Goal: Information Seeking & Learning: Learn about a topic

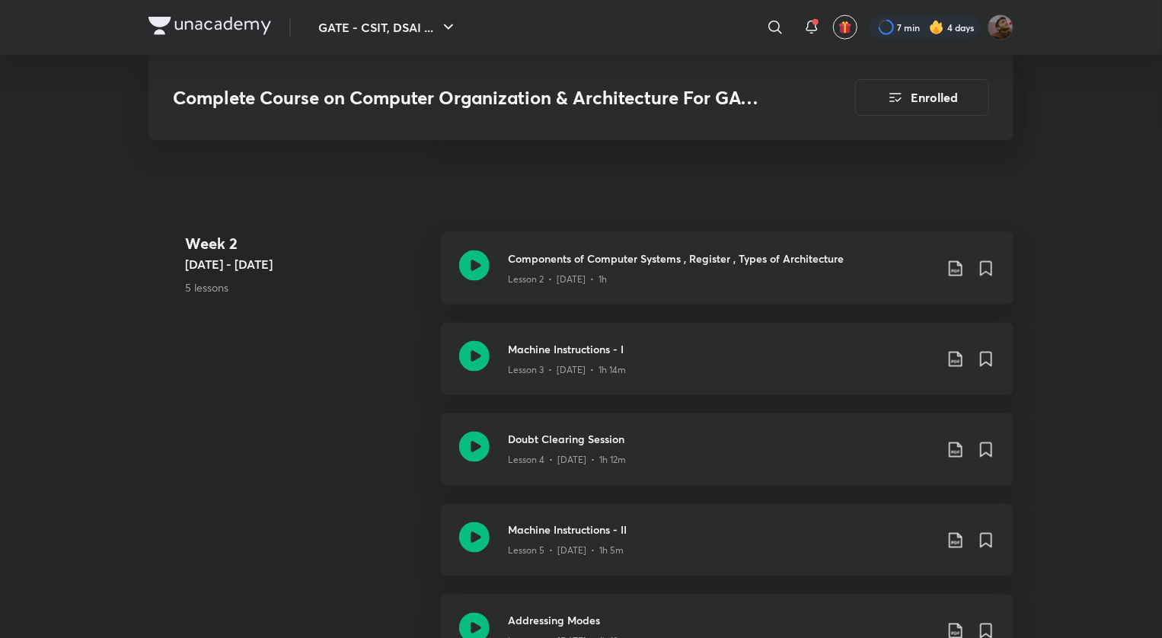
scroll to position [1035, 0]
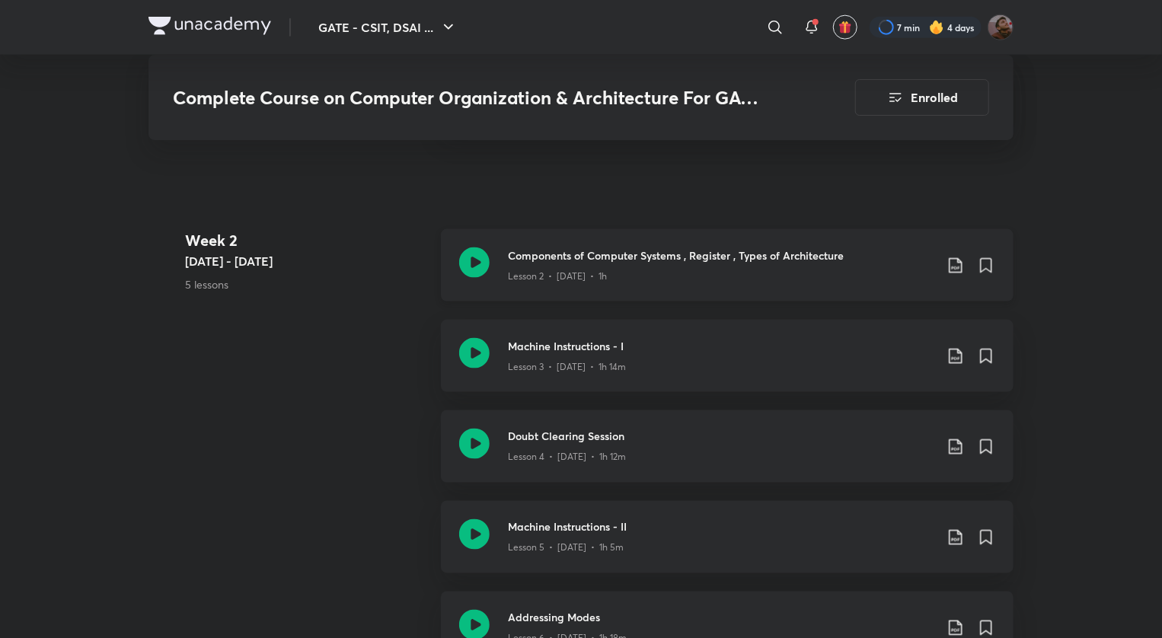
click at [962, 261] on icon at bounding box center [956, 266] width 18 height 18
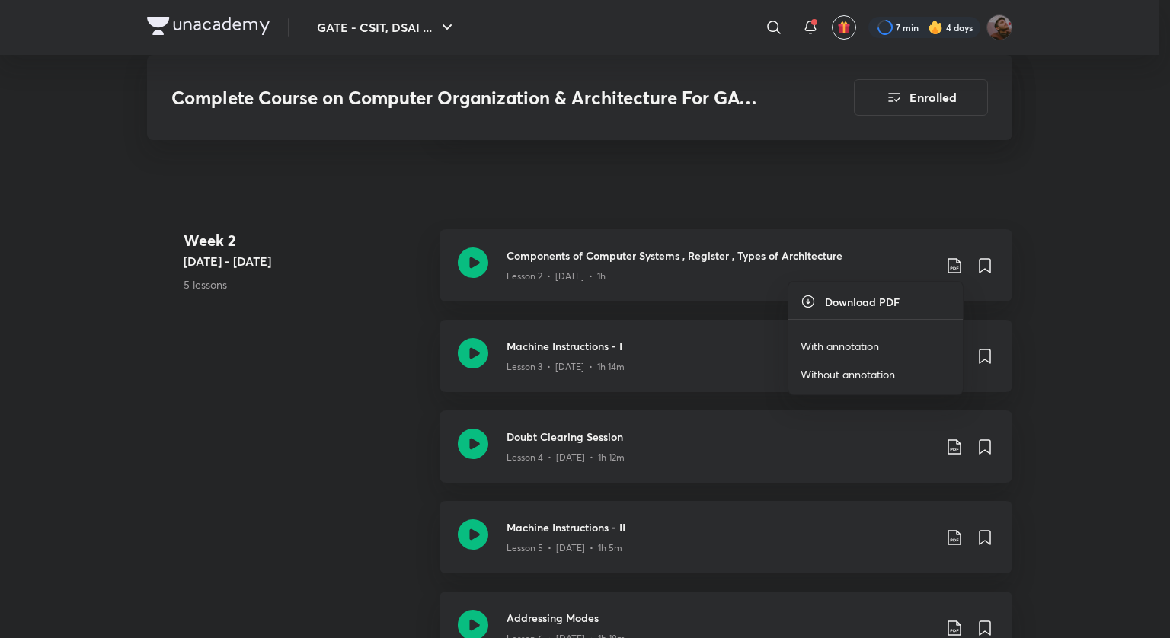
click at [860, 338] on p "With annotation" at bounding box center [840, 346] width 78 height 16
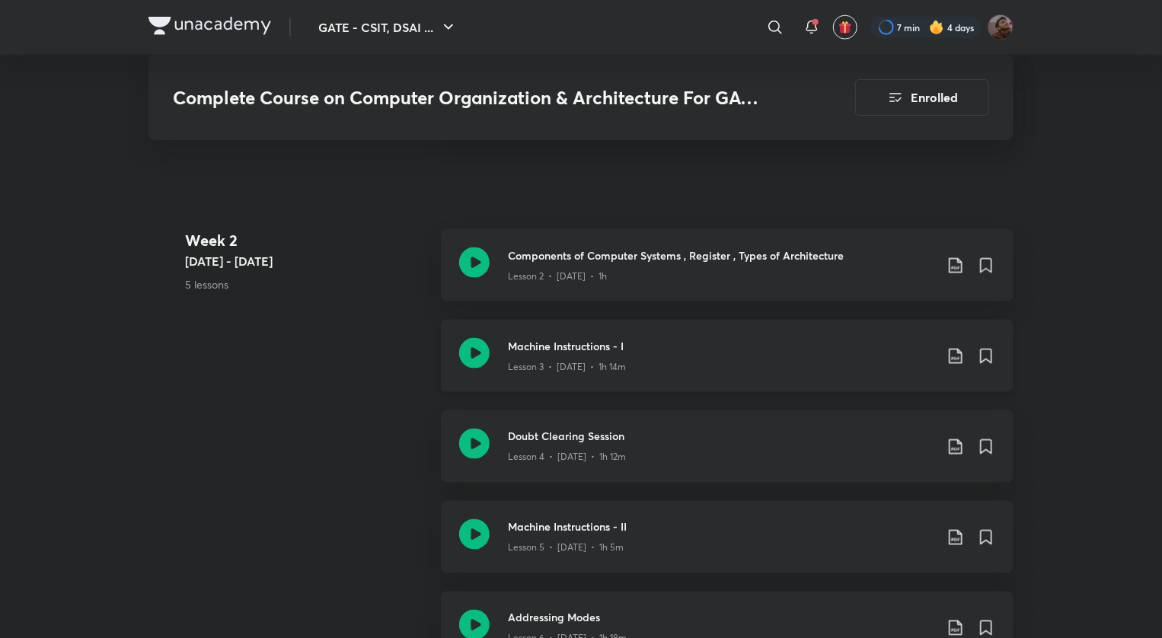
click at [964, 361] on icon at bounding box center [956, 356] width 18 height 18
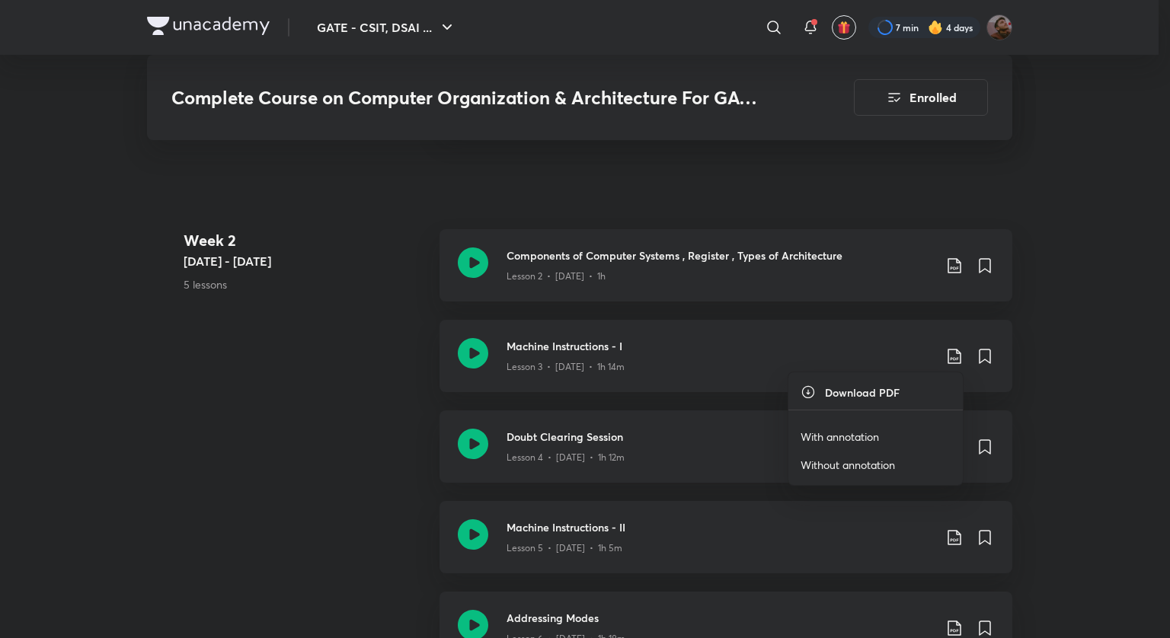
click at [858, 440] on p "With annotation" at bounding box center [840, 437] width 78 height 16
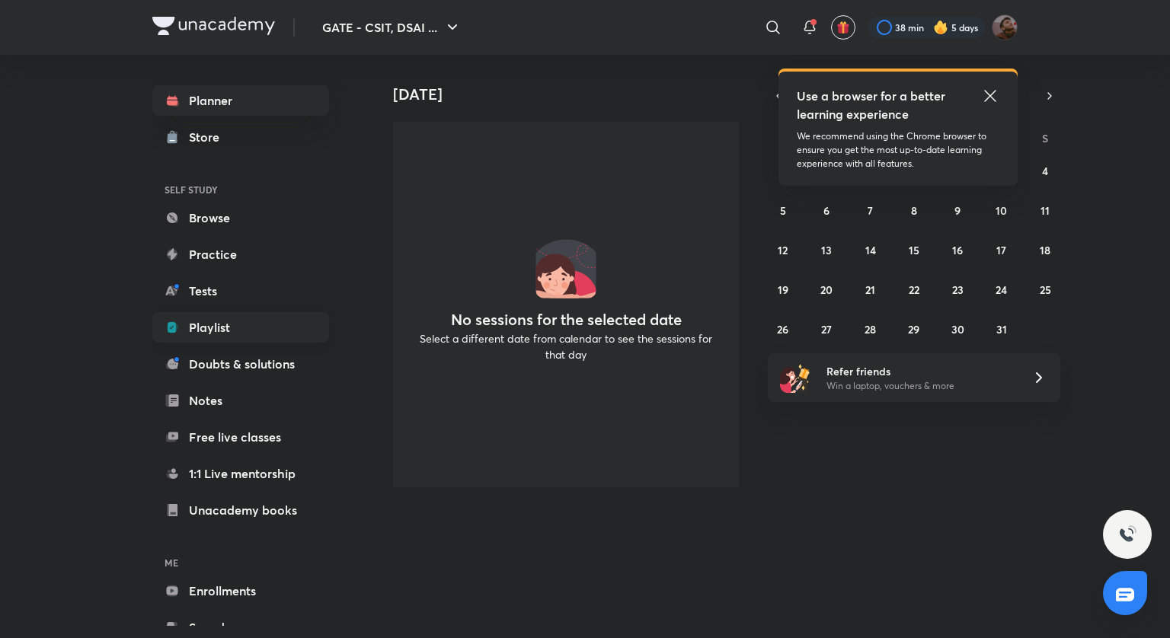
click at [226, 331] on link "Playlist" at bounding box center [240, 327] width 177 height 30
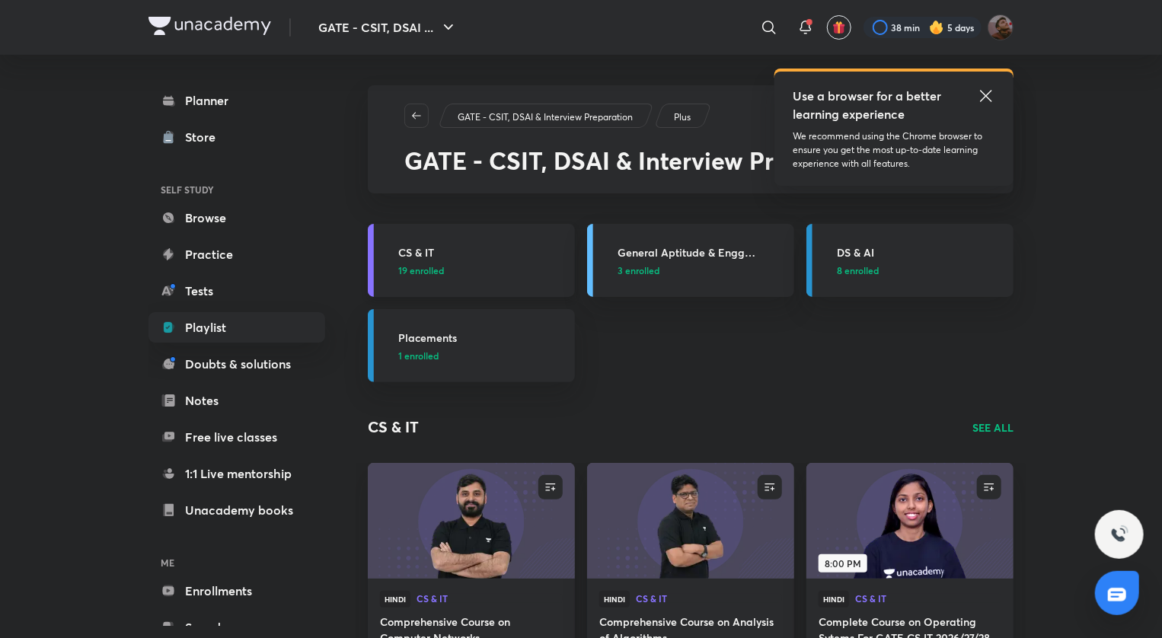
click at [424, 245] on h3 "CS & IT" at bounding box center [482, 253] width 168 height 16
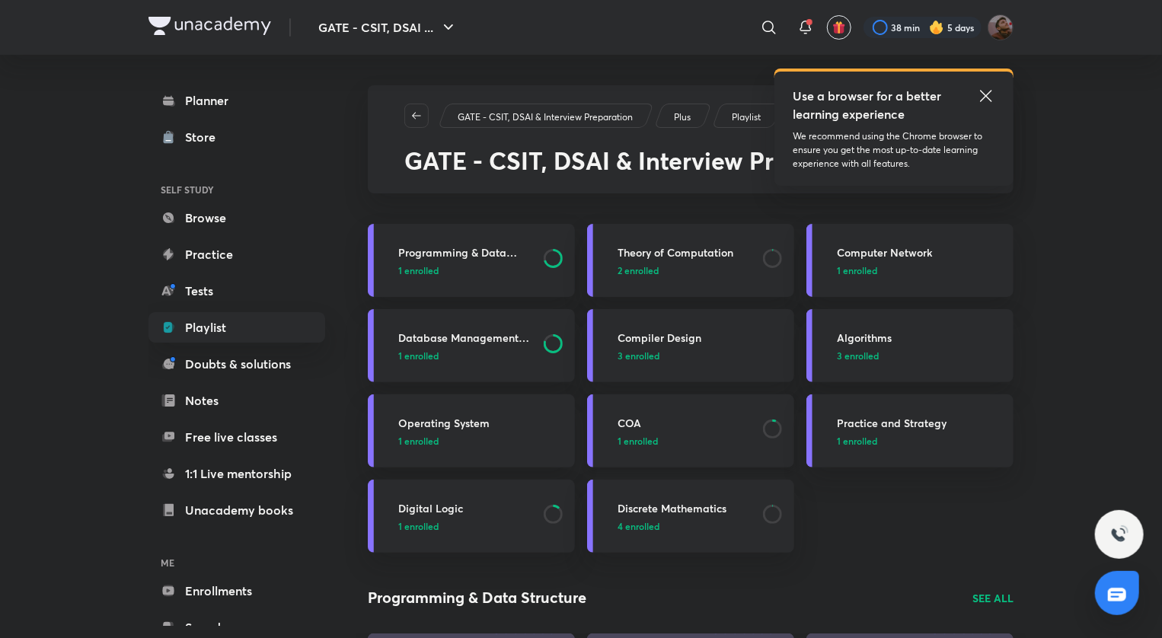
click at [628, 416] on h3 "COA" at bounding box center [686, 423] width 136 height 16
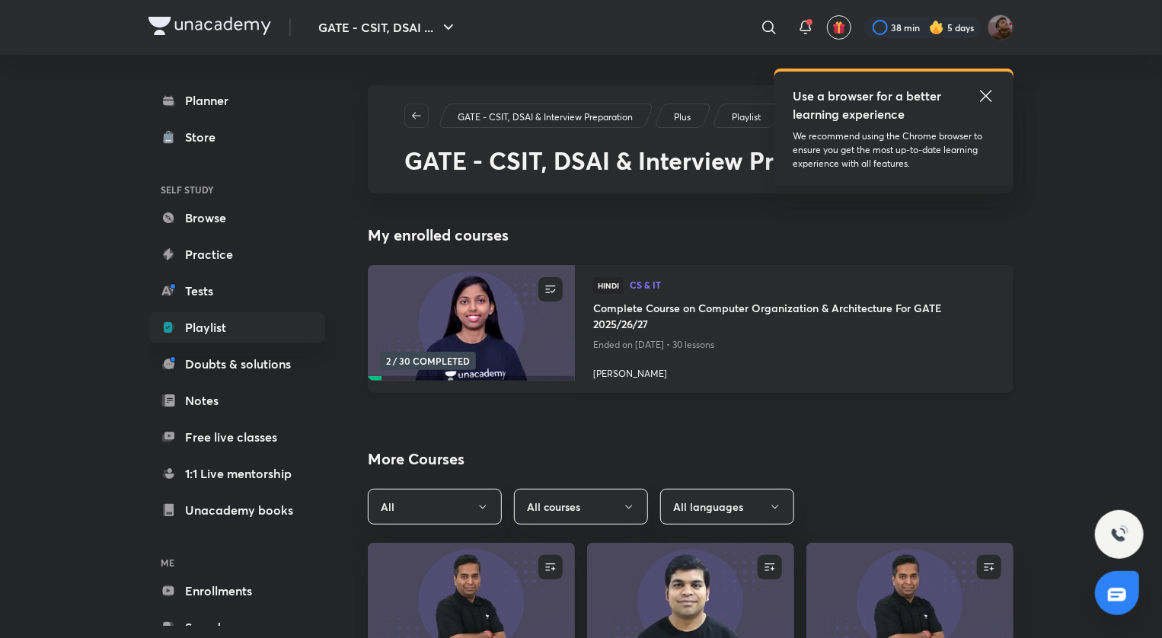
click at [785, 315] on h4 "Complete Course on Computer Organization & Architecture For GATE 2025/26/27" at bounding box center [794, 317] width 402 height 35
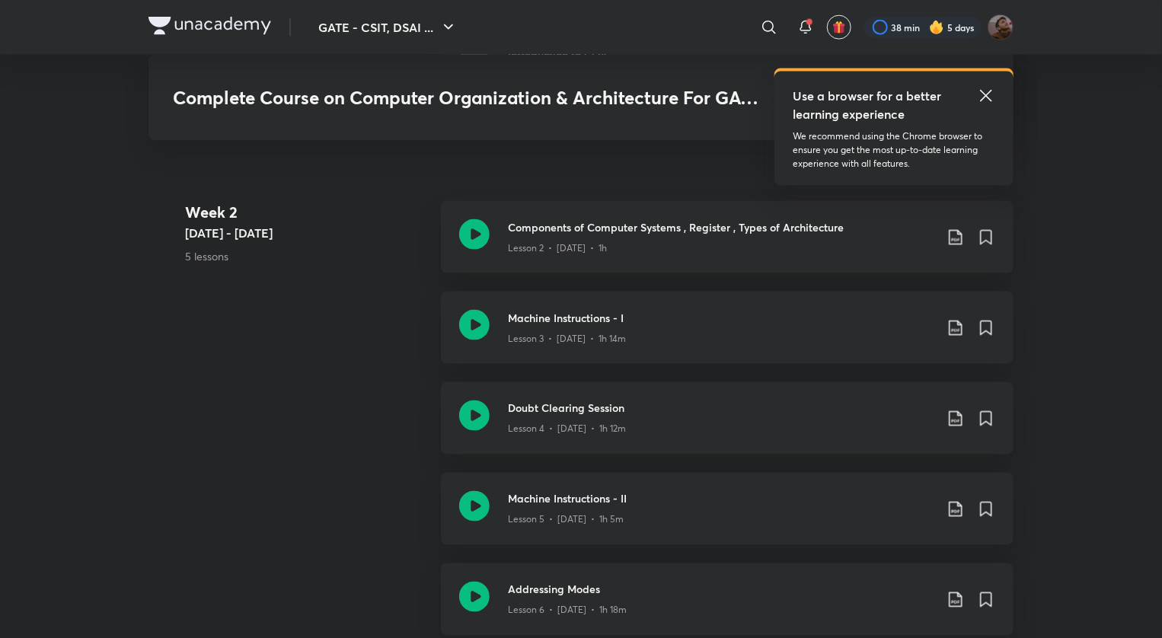
scroll to position [1065, 0]
